Goal: Find specific page/section: Find specific page/section

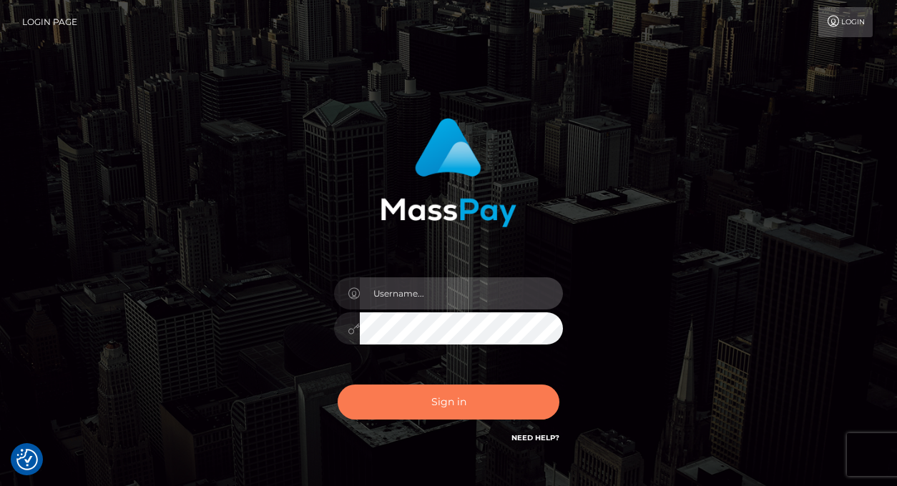
type input "vlad"
click at [444, 399] on button "Sign in" at bounding box center [448, 402] width 222 height 35
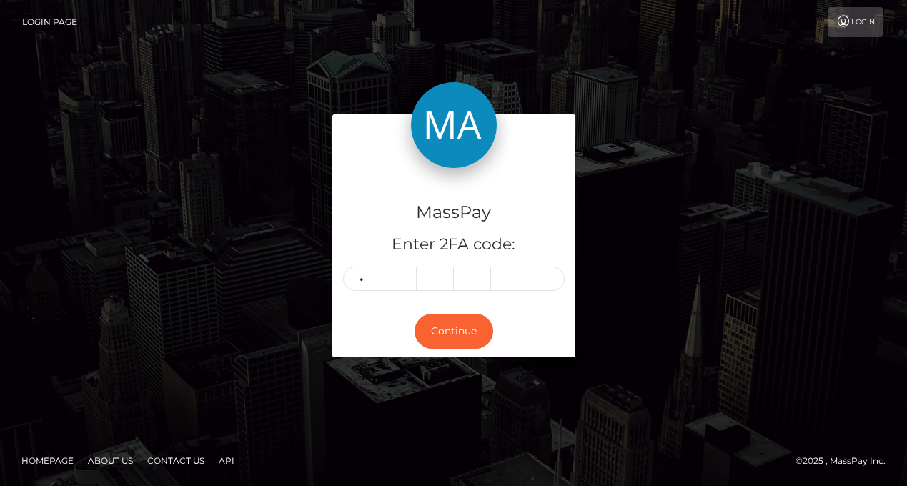
type input "0"
type input "7"
type input "4"
type input "8"
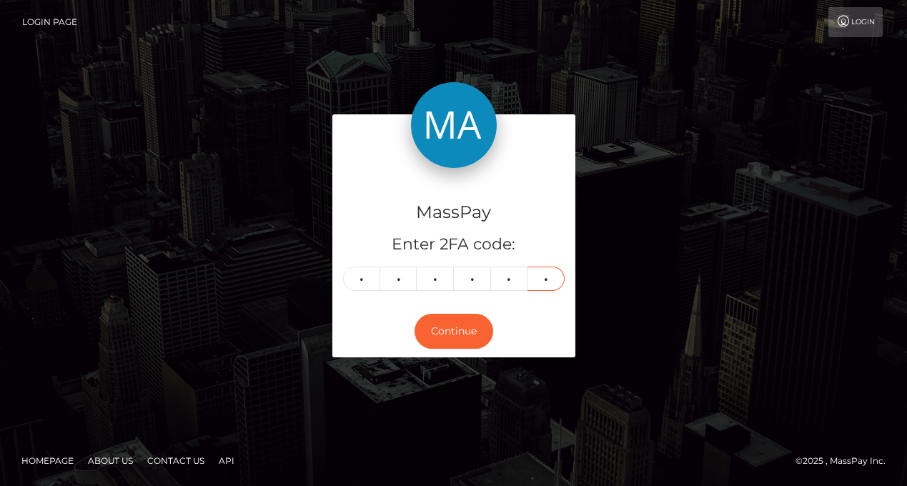
type input "4"
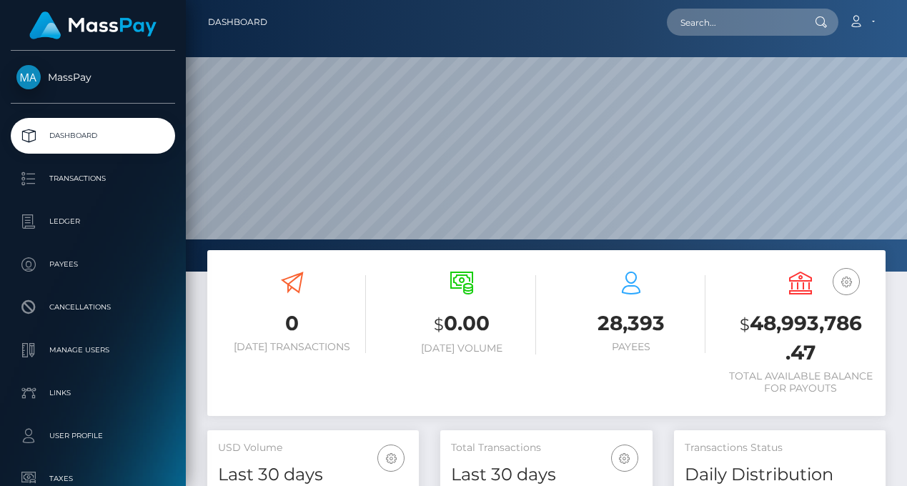
scroll to position [254, 212]
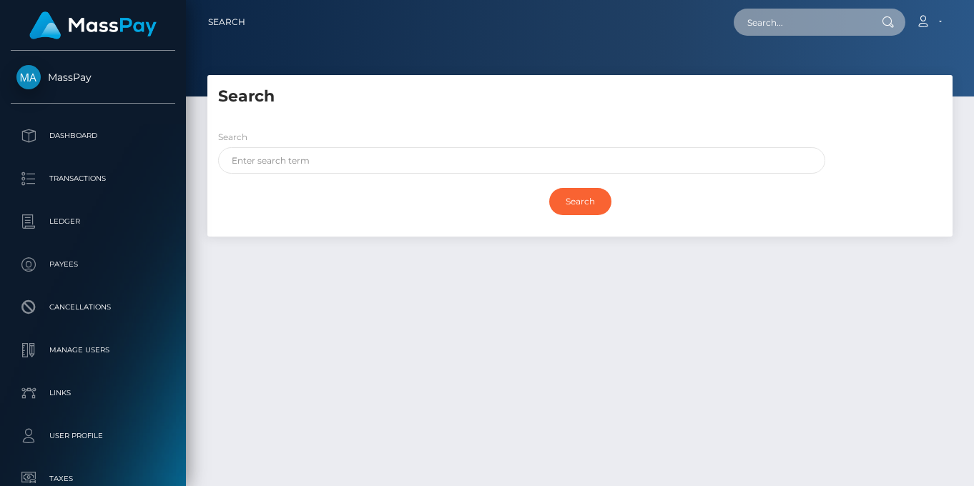
click at [795, 22] on input "text" at bounding box center [801, 22] width 134 height 27
type input "[EMAIL_ADDRESS][DOMAIN_NAME]"
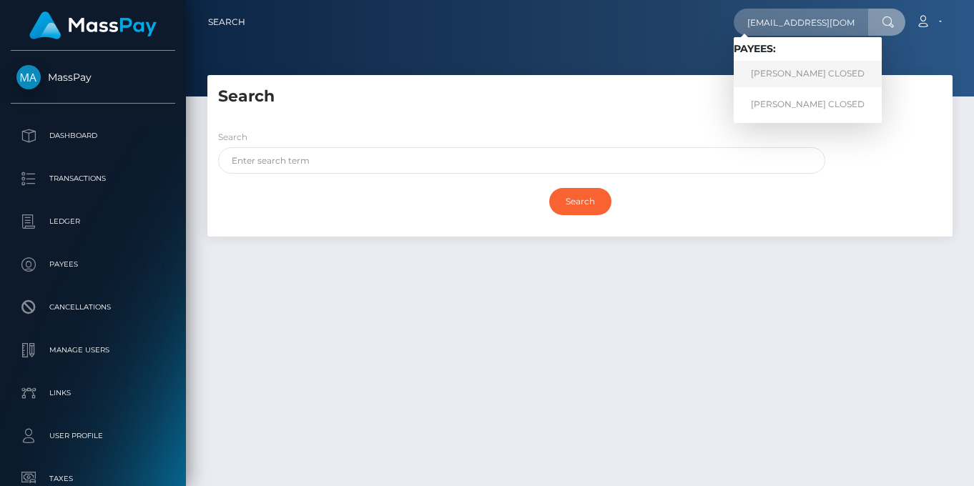
click at [783, 78] on link "Ophelia F Molyneaux CLOSED" at bounding box center [808, 74] width 148 height 26
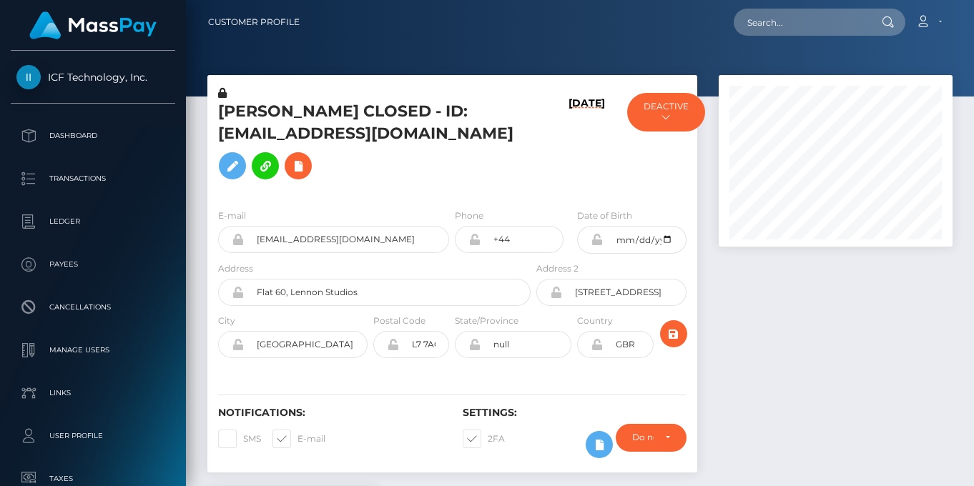
scroll to position [172, 235]
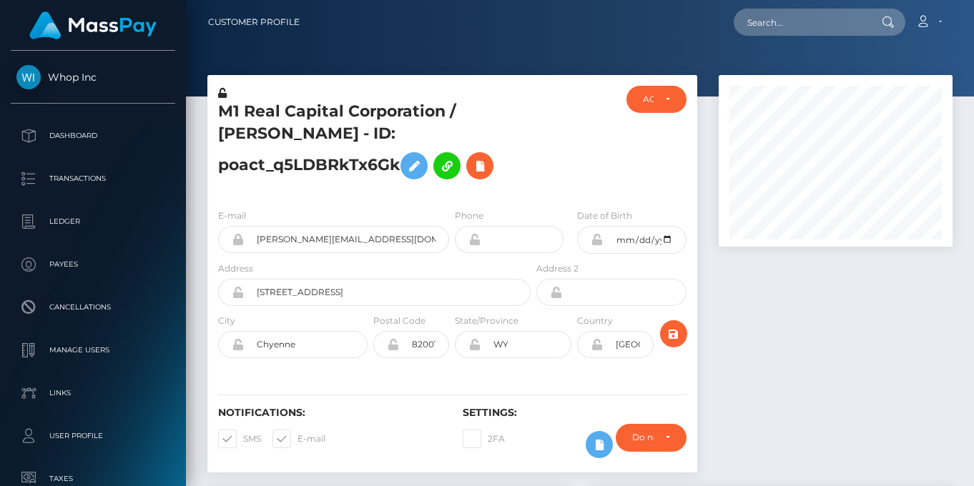
scroll to position [172, 235]
click at [450, 166] on h5 "M1 Real Capital Corporation / Marcin Drozdz - ID: poact_q5LDBRkTx6Gk" at bounding box center [370, 144] width 305 height 86
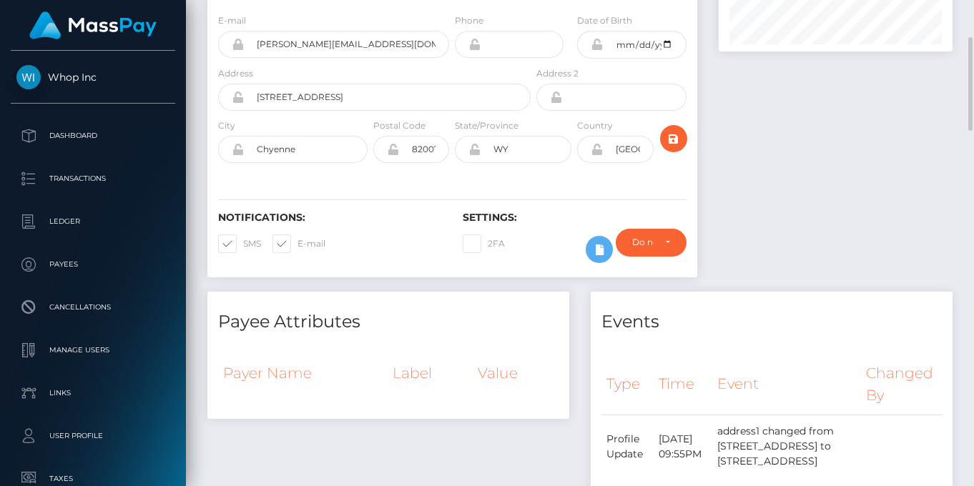
scroll to position [29, 0]
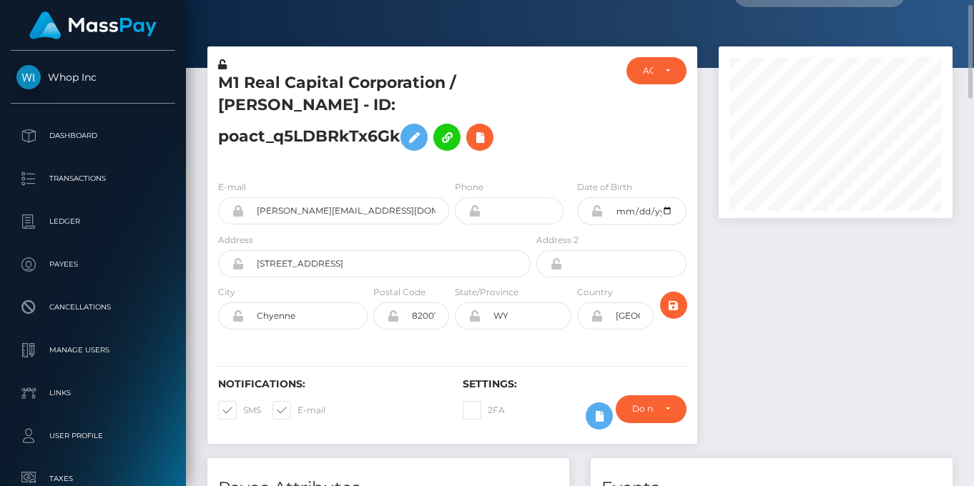
click at [246, 109] on h5 "M1 Real Capital Corporation / [PERSON_NAME] - ID: poact_q5LDBRkTx6Gk" at bounding box center [370, 115] width 305 height 86
copy h5 "Drozdz"
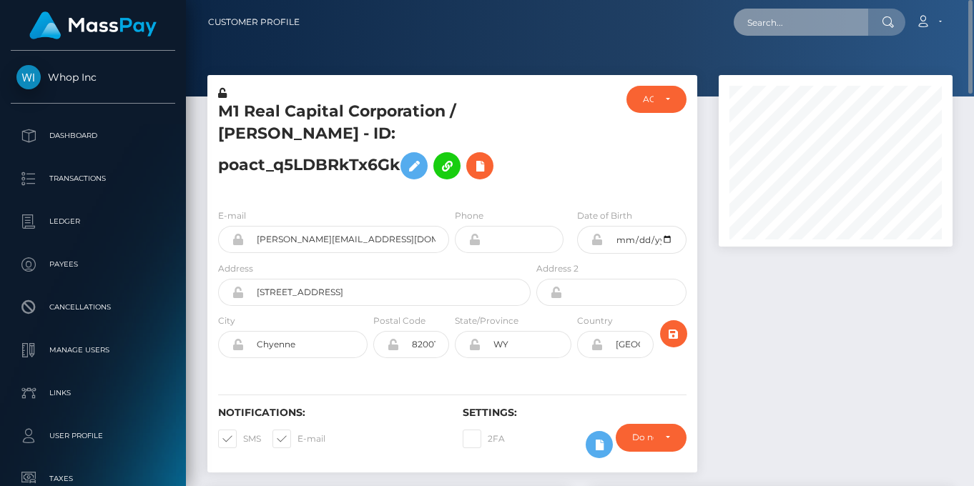
click at [774, 9] on input "text" at bounding box center [801, 22] width 134 height 27
paste input "5cf0dfd9-6854-11f0-a026-06178c1a380f"
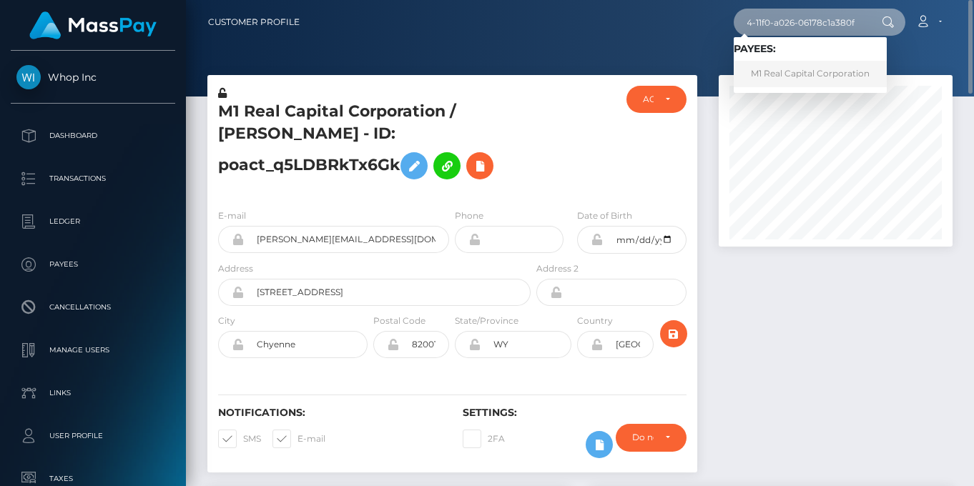
type input "5cf0dfd9-6854-11f0-a026-06178c1a380f"
click at [813, 66] on link "M1 Real Capital Corporation" at bounding box center [810, 74] width 153 height 26
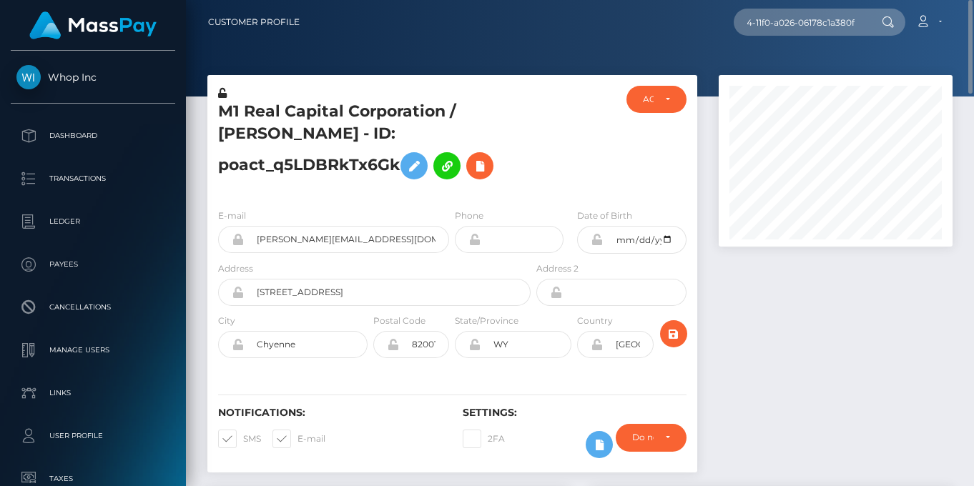
scroll to position [0, 0]
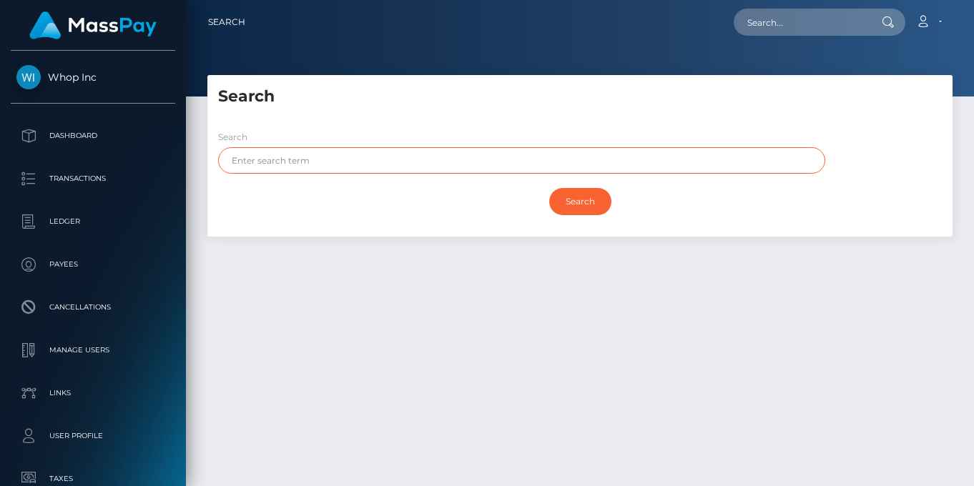
click at [332, 147] on input "text" at bounding box center [521, 160] width 607 height 26
paste input "usr_0abb5cb5-81b5-11f0-8023-0266f44cc279"
type input "usr_0abb5cb5-81b5-11f0-8023-0266f44cc279"
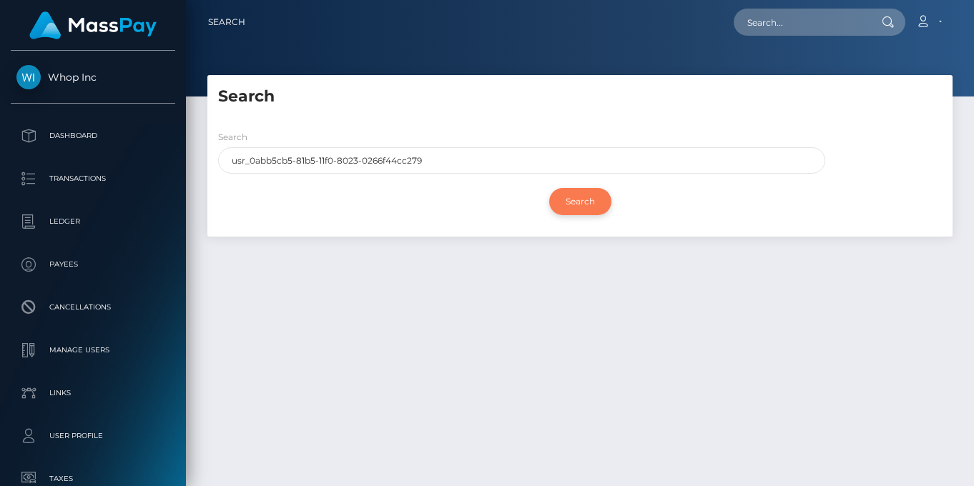
click at [578, 192] on input "Search" at bounding box center [580, 201] width 62 height 27
click at [579, 211] on input "Search" at bounding box center [580, 201] width 62 height 27
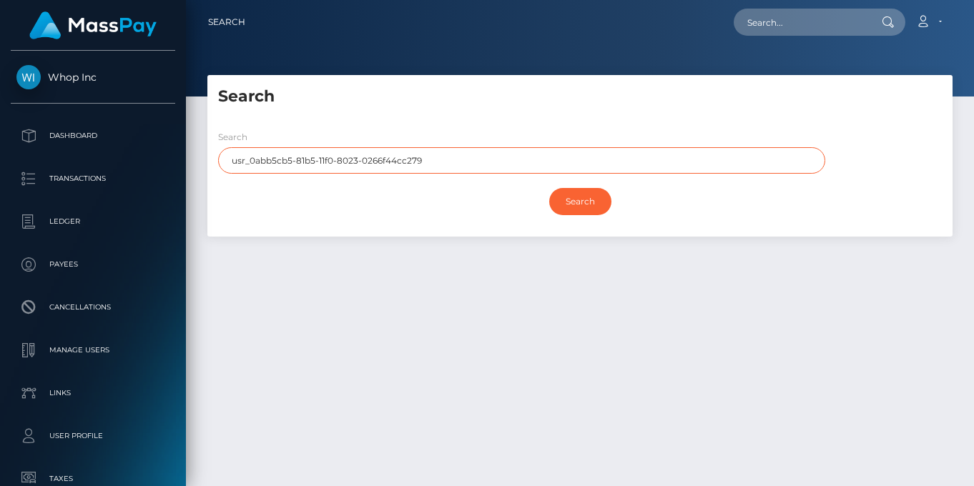
click at [448, 148] on input "usr_0abb5cb5-81b5-11f0-8023-0266f44cc279" at bounding box center [521, 160] width 607 height 26
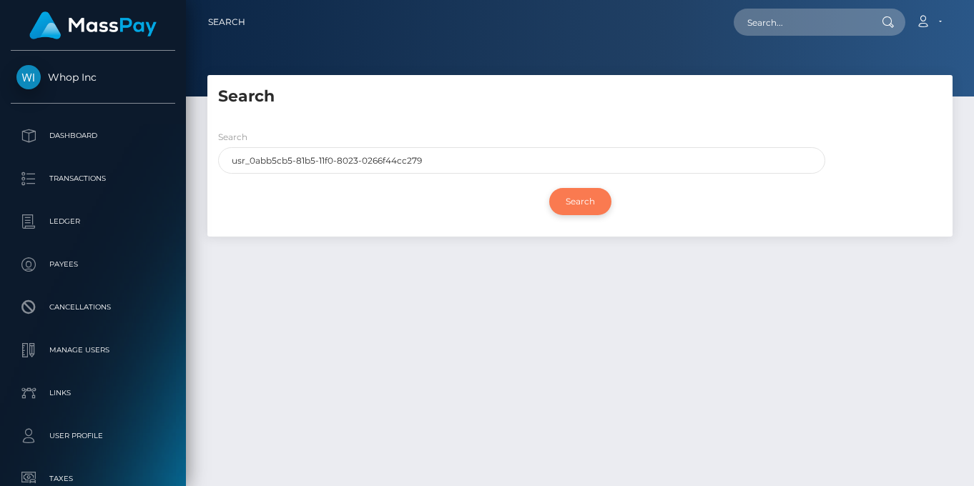
click at [570, 209] on input "Search" at bounding box center [580, 201] width 62 height 27
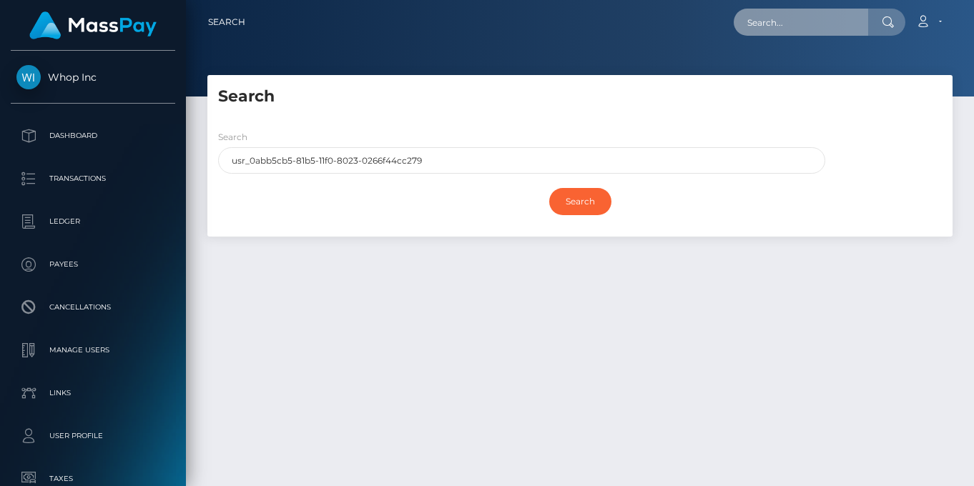
click at [783, 11] on input "text" at bounding box center [801, 22] width 134 height 27
paste input "usr_0abb5cb5-81b5-11f0-8023-0266f44cc279"
click at [783, 22] on input "usr_0abb5cb5-81b5-11f0-8023-0266f44cc279" at bounding box center [801, 22] width 134 height 27
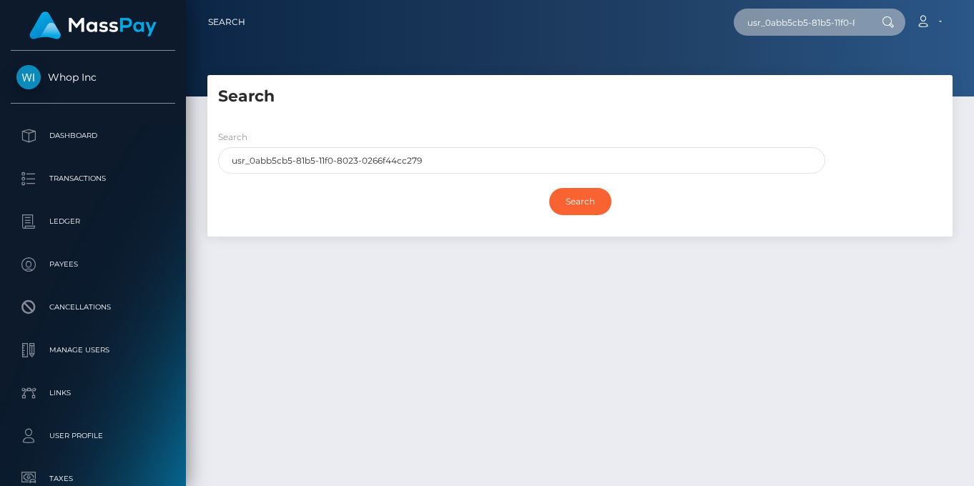
paste input "text"
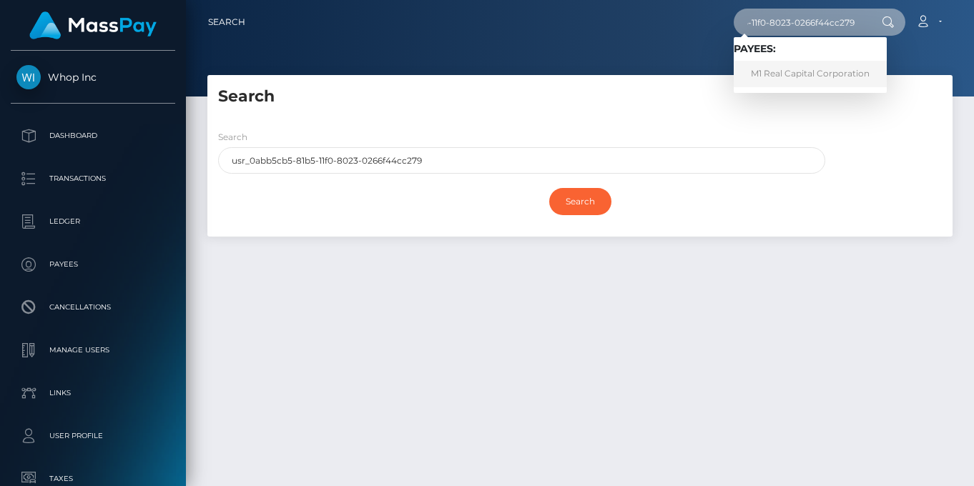
type input "0abb5cb5-81b5-11f0-8023-0266f44cc279"
click at [794, 74] on link "M1 Real Capital Corporation" at bounding box center [810, 74] width 153 height 26
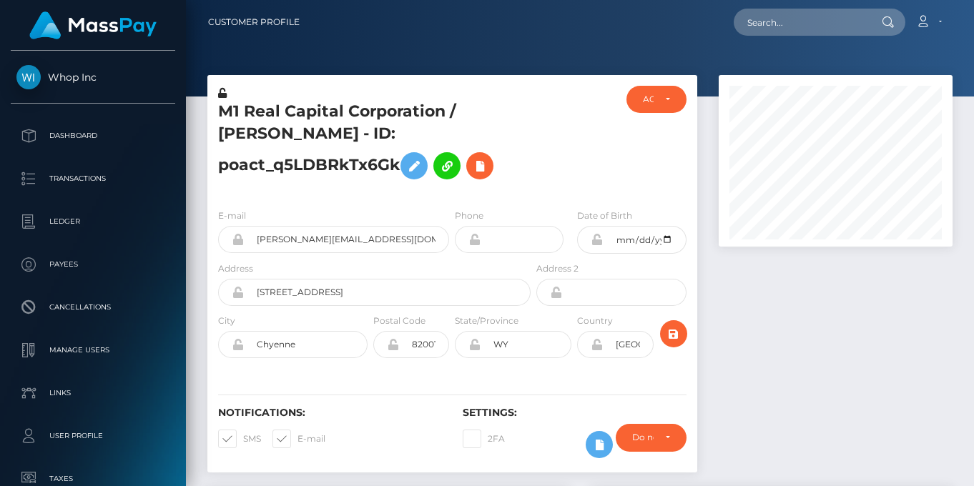
scroll to position [172, 235]
click at [488, 174] on h5 "M1 Real Capital Corporation / [PERSON_NAME] - ID: poact_q5LDBRkTx6Gk" at bounding box center [370, 144] width 305 height 86
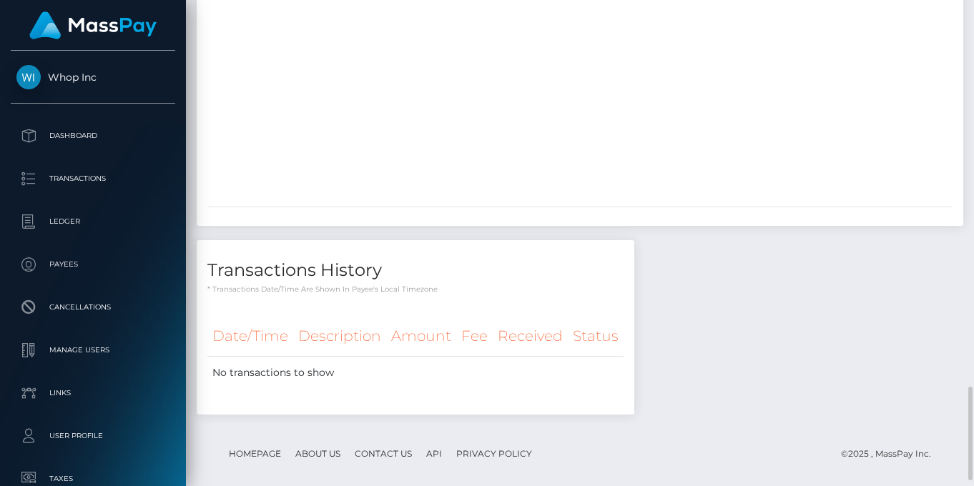
scroll to position [2028, 0]
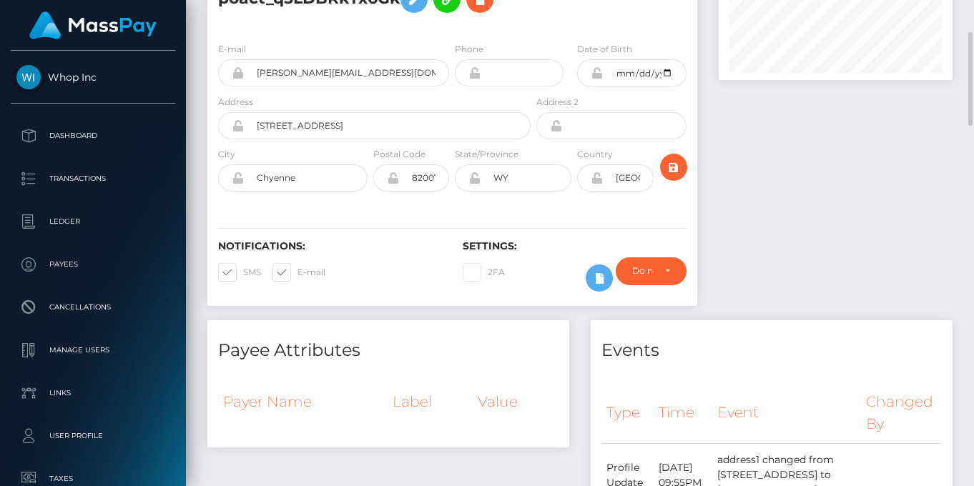
scroll to position [500, 0]
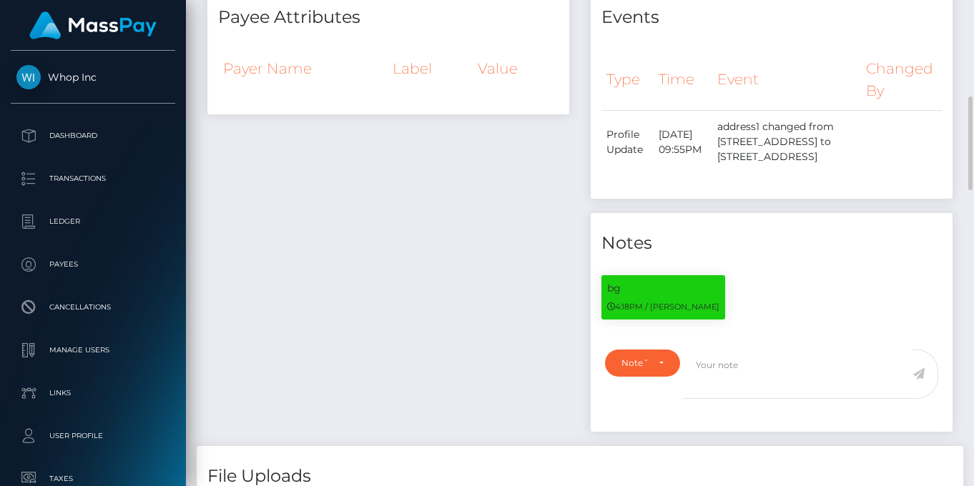
click at [330, 249] on div "Payee Attributes Payer Name Label Value" at bounding box center [388, 216] width 383 height 458
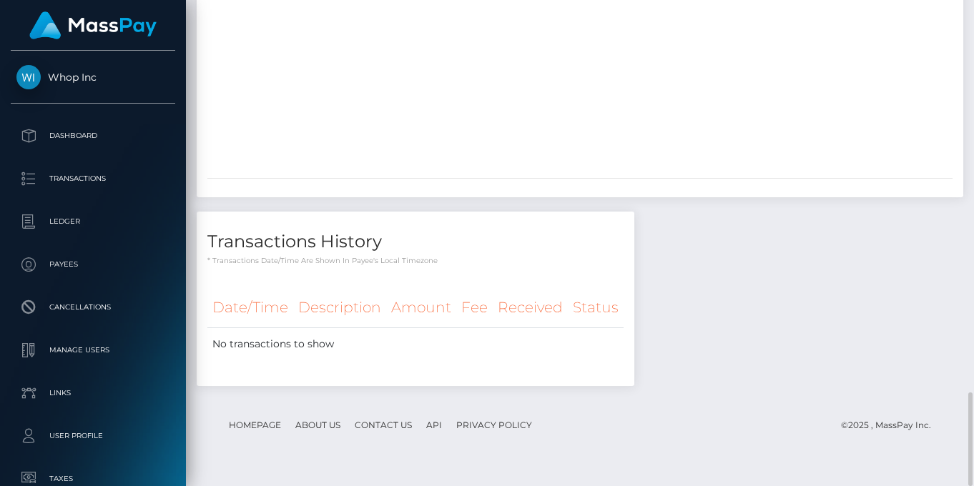
scroll to position [1694, 0]
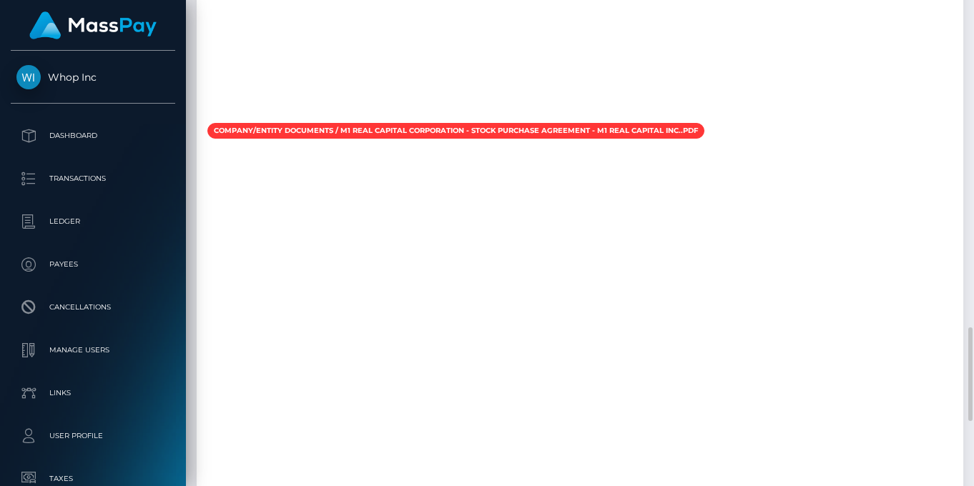
click at [627, 235] on div at bounding box center [580, 320] width 766 height 357
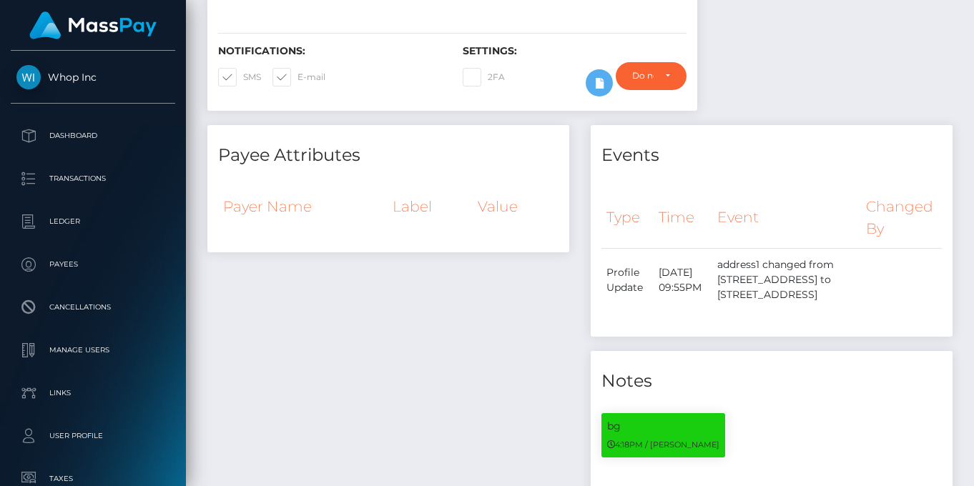
scroll to position [195, 0]
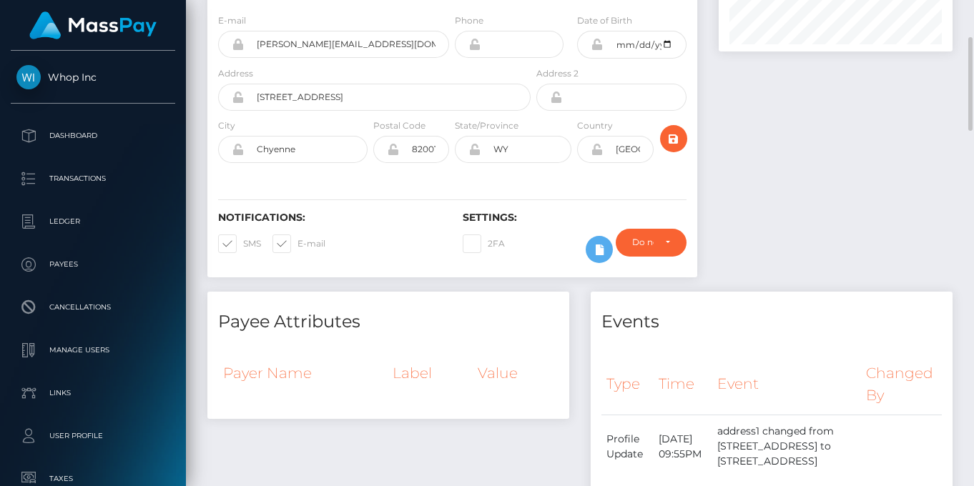
click at [774, 188] on div at bounding box center [835, 86] width 255 height 412
click at [774, 134] on div at bounding box center [835, 86] width 255 height 412
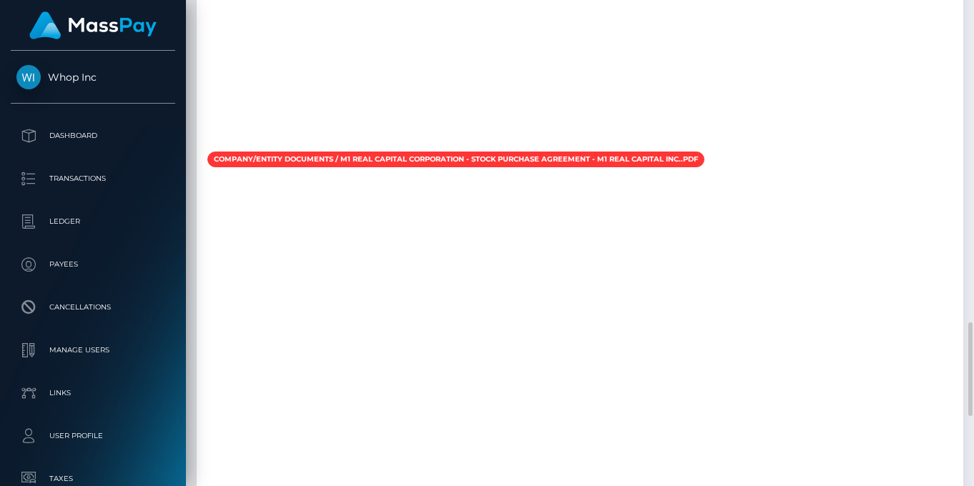
scroll to position [2028, 0]
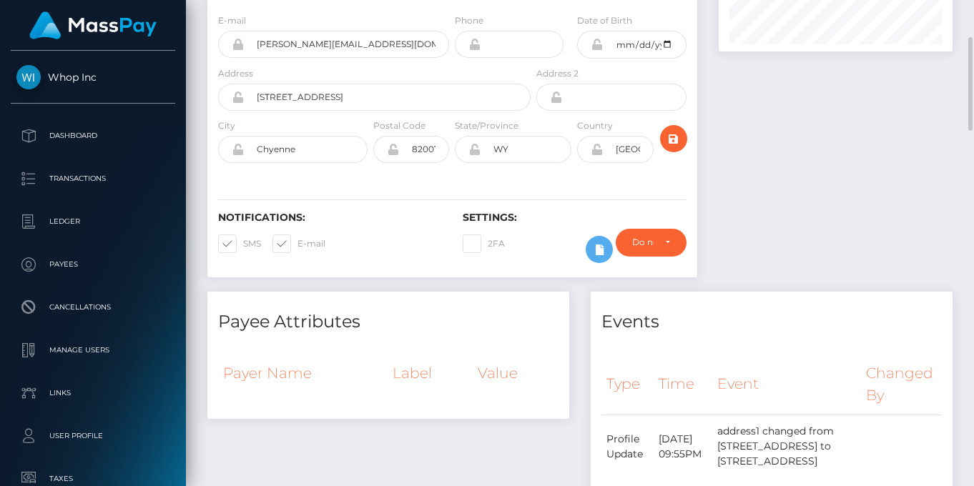
scroll to position [0, 0]
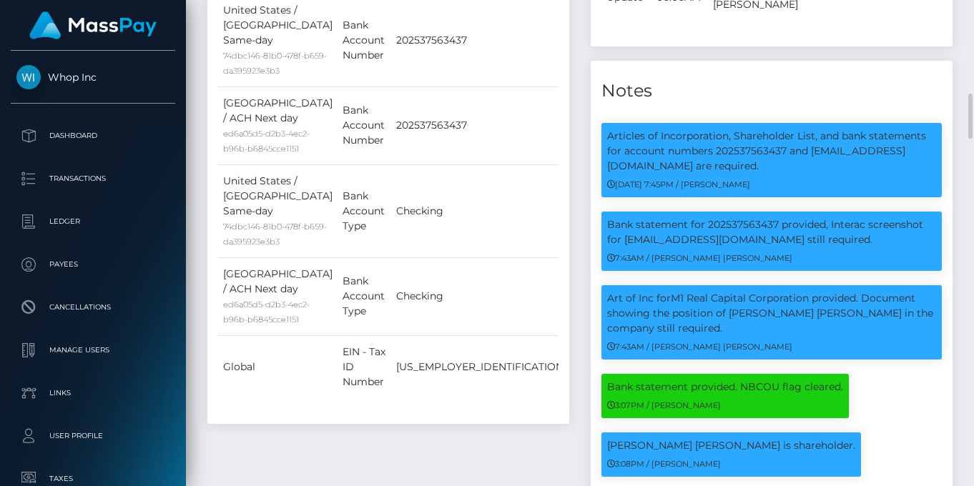
scroll to position [172, 235]
click at [814, 265] on div "7:43AM / [PERSON_NAME] [PERSON_NAME]" at bounding box center [771, 257] width 329 height 15
click at [765, 256] on div "7:43AM / [PERSON_NAME] [PERSON_NAME]" at bounding box center [771, 257] width 329 height 15
click at [716, 252] on div "7:43AM / [PERSON_NAME] [PERSON_NAME]" at bounding box center [771, 257] width 329 height 15
click at [691, 242] on p "Bank statement for 202537563437 provided, Interac screenshot for [EMAIL_ADDRESS…" at bounding box center [771, 232] width 329 height 30
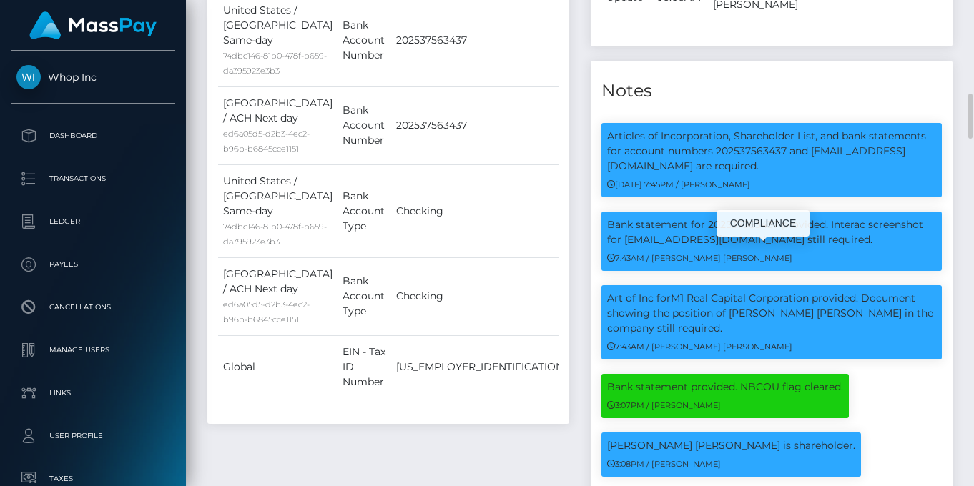
click at [666, 217] on p "Bank statement for 202537563437 provided, Interac screenshot for [EMAIL_ADDRESS…" at bounding box center [771, 232] width 329 height 30
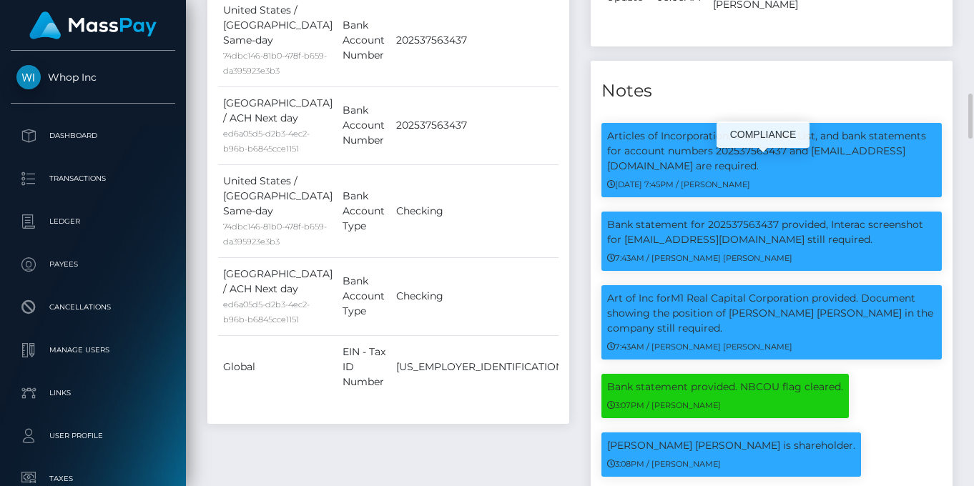
click at [663, 187] on small "[DATE] 7:45PM / [PERSON_NAME]" at bounding box center [678, 184] width 143 height 10
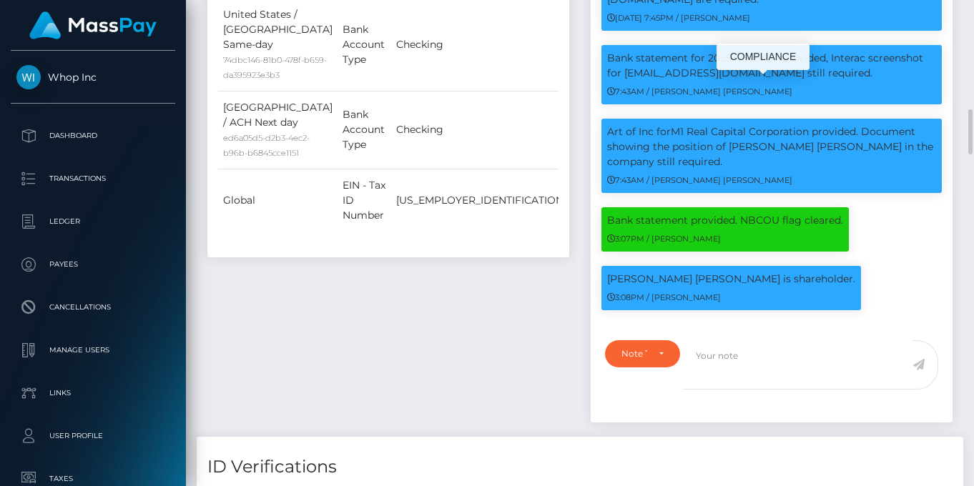
click at [696, 76] on p "Bank statement for 202537563437 provided, Interac screenshot for [EMAIL_ADDRESS…" at bounding box center [771, 66] width 329 height 30
click at [668, 69] on p "Bank statement for 202537563437 provided, Interac screenshot for [EMAIL_ADDRESS…" at bounding box center [771, 66] width 329 height 30
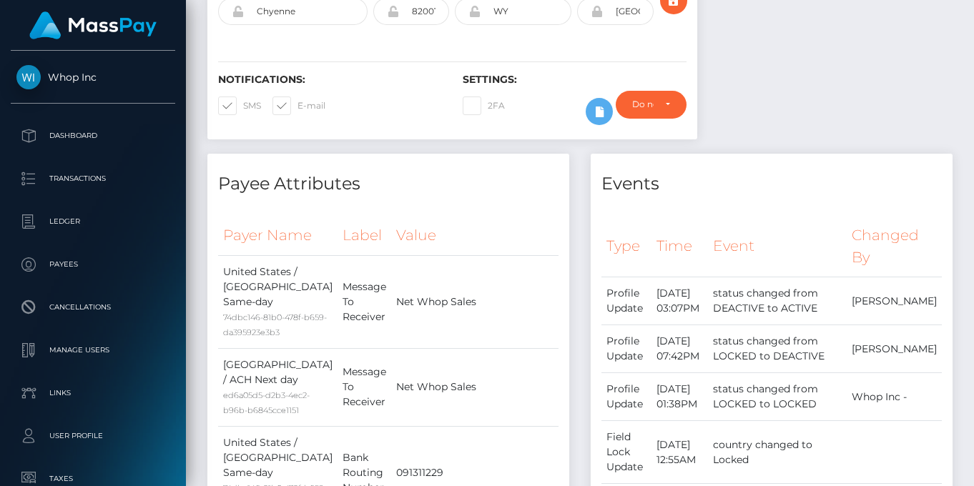
scroll to position [167, 0]
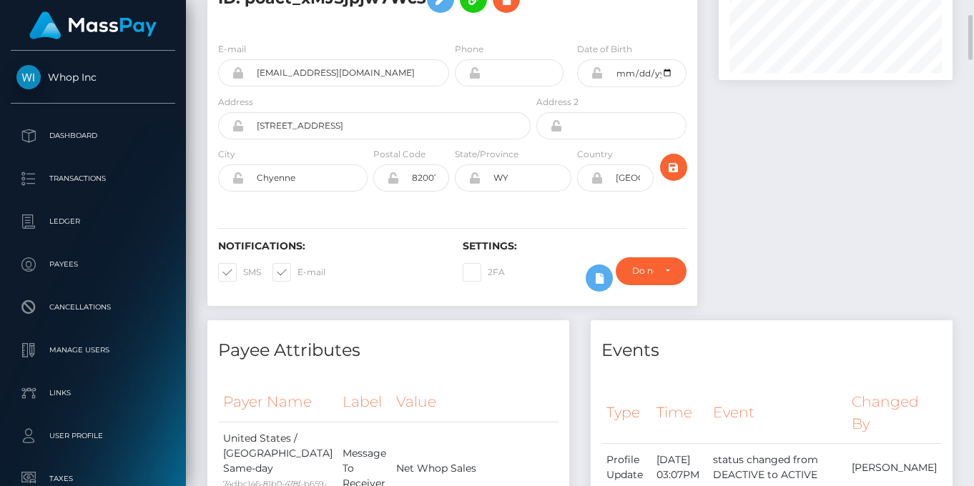
click at [393, 311] on div "M1 Real Capital Corporation / [PERSON_NAME] [PERSON_NAME] - ID: poact_xMJSjpjw7…" at bounding box center [452, 114] width 511 height 412
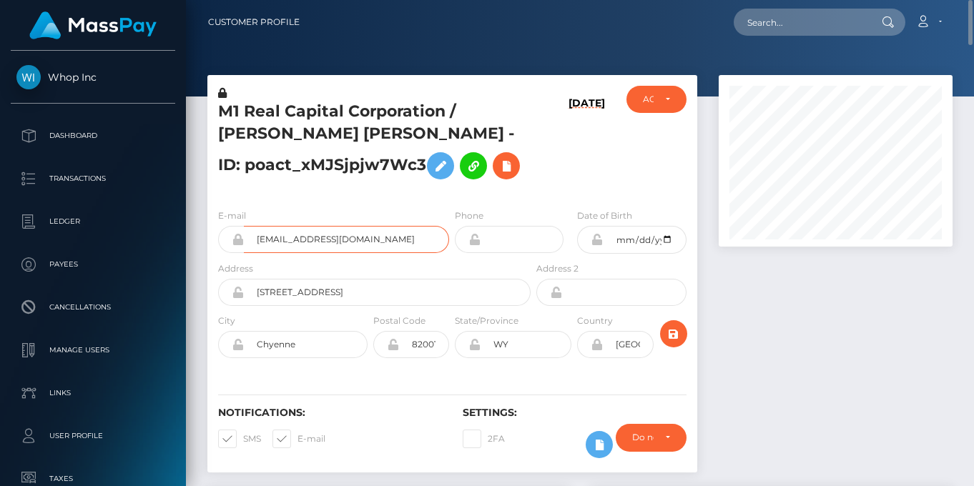
click at [380, 243] on input "[EMAIL_ADDRESS][DOMAIN_NAME]" at bounding box center [346, 239] width 205 height 27
click at [380, 241] on input "[EMAIL_ADDRESS][DOMAIN_NAME]" at bounding box center [346, 239] width 205 height 27
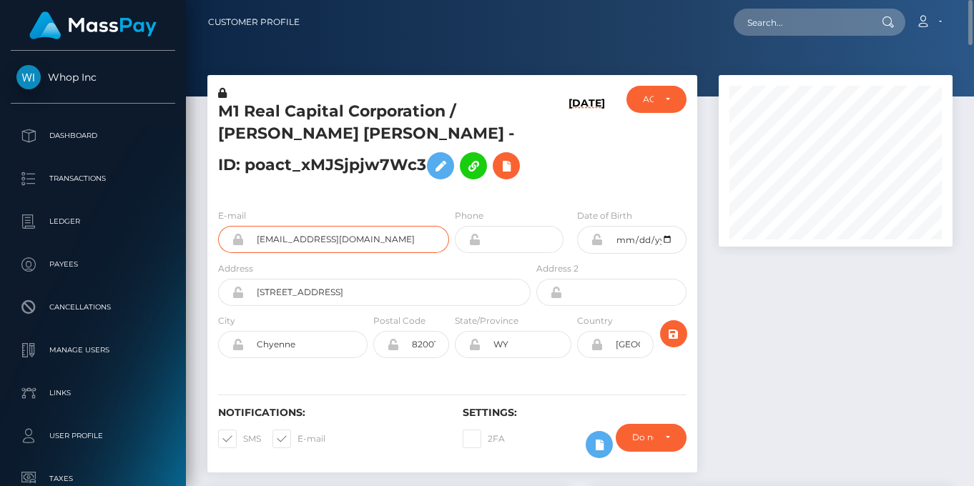
click at [380, 241] on input "[EMAIL_ADDRESS][DOMAIN_NAME]" at bounding box center [346, 239] width 205 height 27
click at [515, 146] on h5 "M1 Real Capital Corporation / [PERSON_NAME] [PERSON_NAME] - ID: poact_xMJSjpjw7…" at bounding box center [370, 144] width 305 height 86
